Goal: Find specific page/section: Find specific page/section

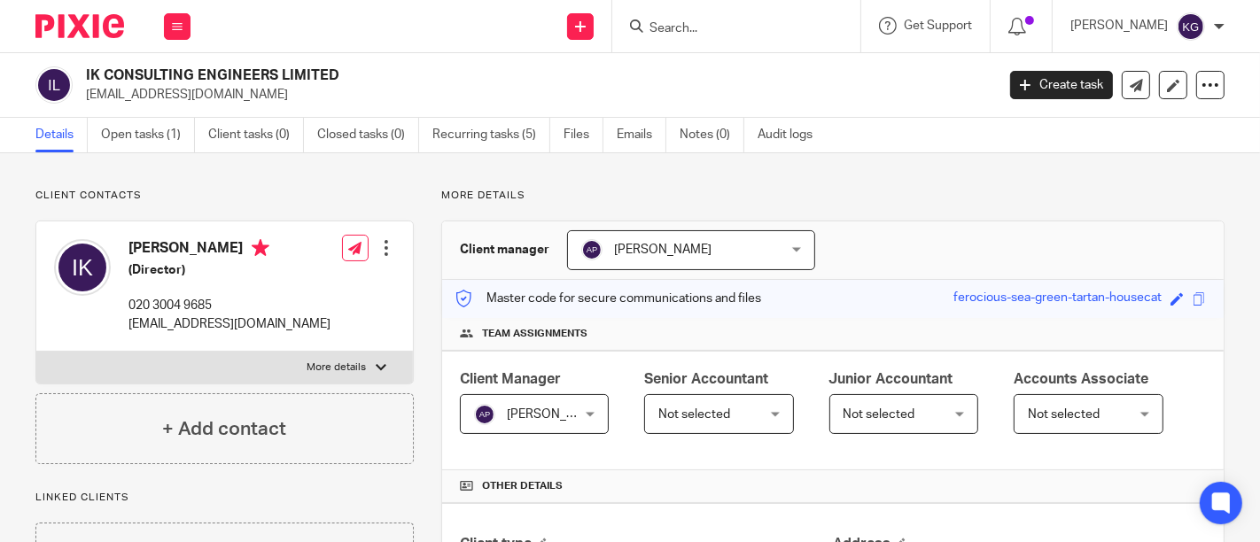
scroll to position [492, 0]
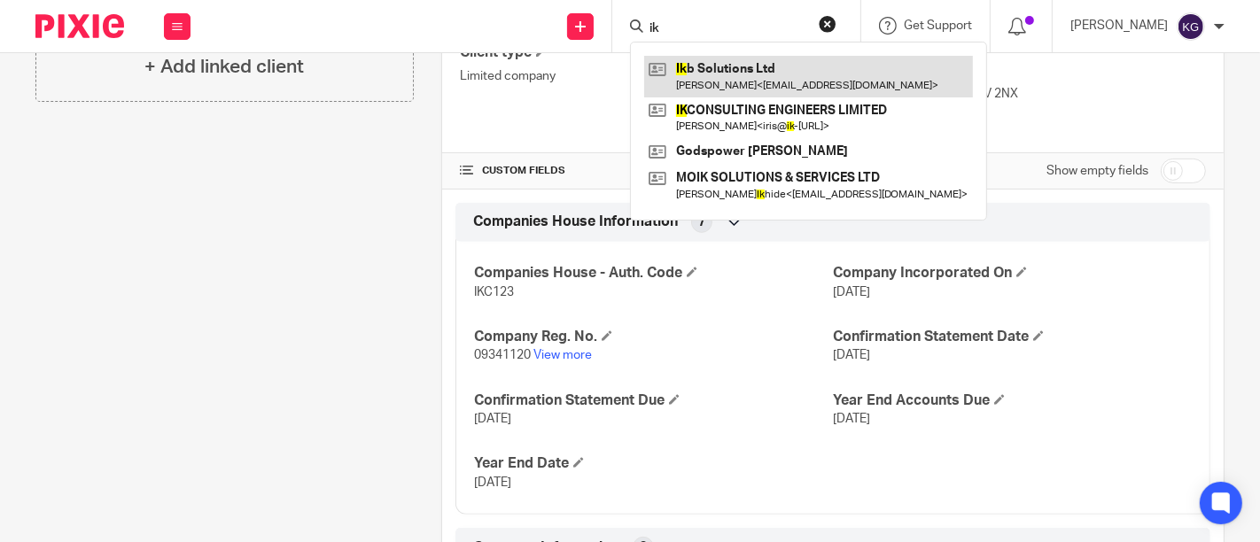
type input "ik"
click at [663, 74] on link at bounding box center [808, 76] width 329 height 41
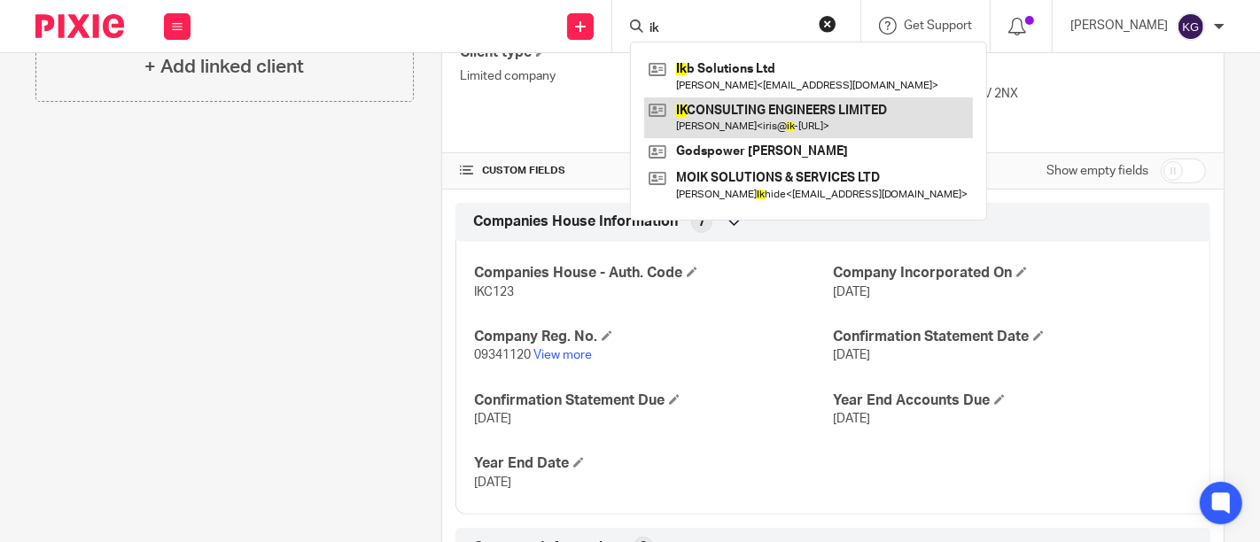
click at [702, 118] on link at bounding box center [808, 117] width 329 height 41
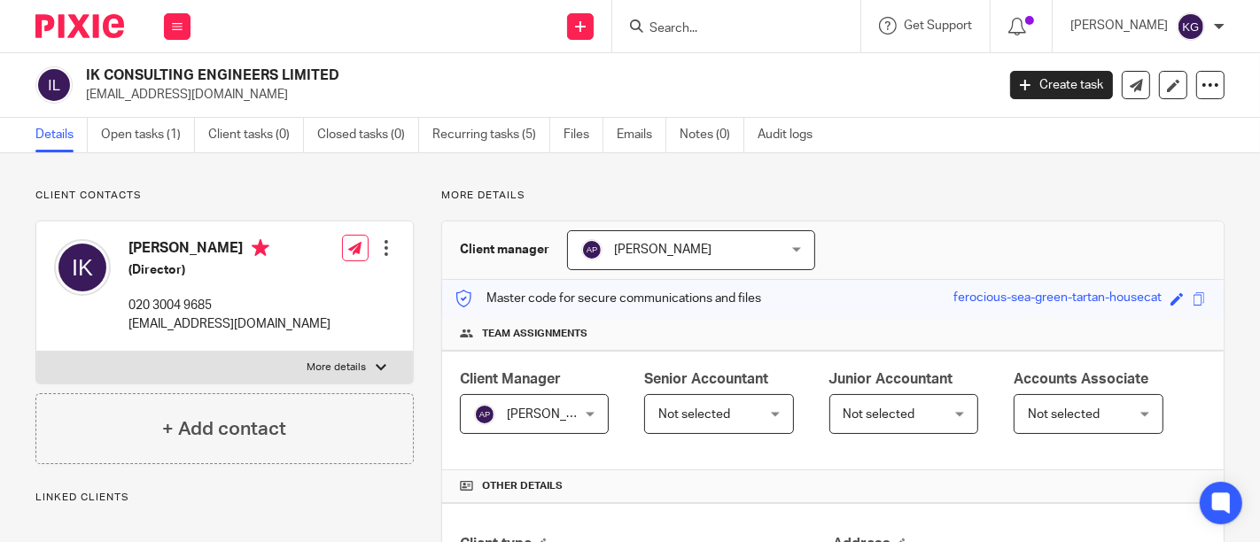
scroll to position [393, 0]
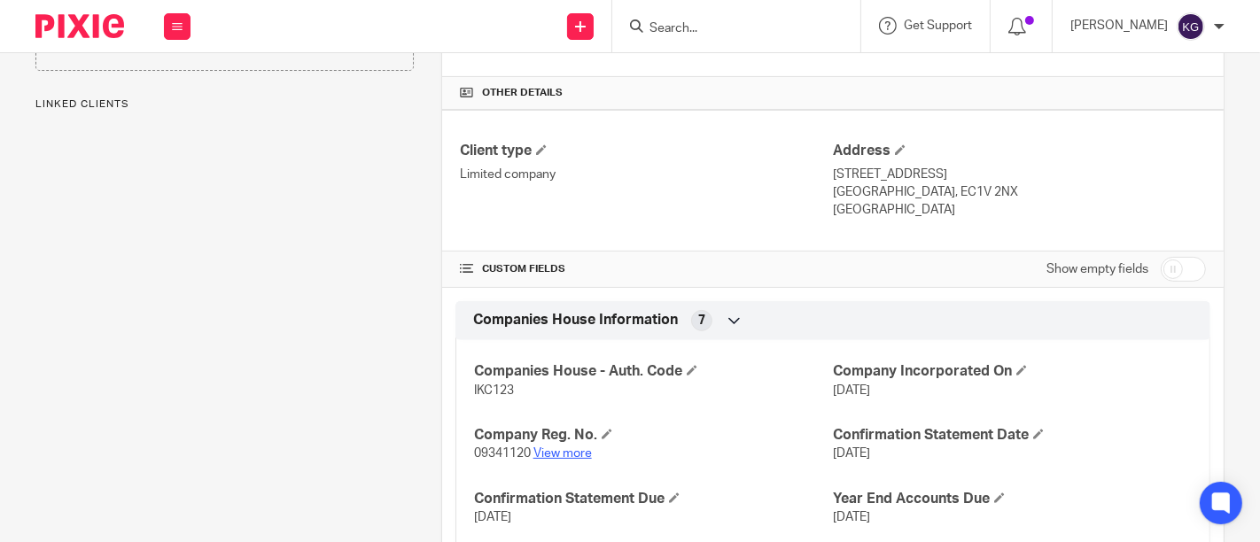
click at [558, 449] on link "View more" at bounding box center [563, 454] width 58 height 12
